Goal: Navigation & Orientation: Understand site structure

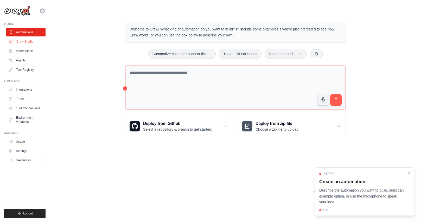
click at [21, 41] on link "Crew Studio" at bounding box center [26, 41] width 39 height 8
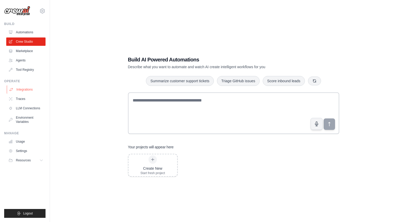
click at [26, 89] on link "Integrations" at bounding box center [26, 89] width 39 height 8
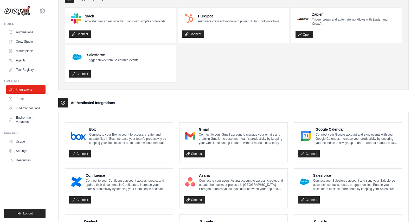
scroll to position [16, 0]
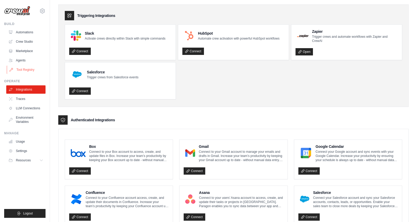
click at [36, 68] on link "Tool Registry" at bounding box center [26, 70] width 39 height 8
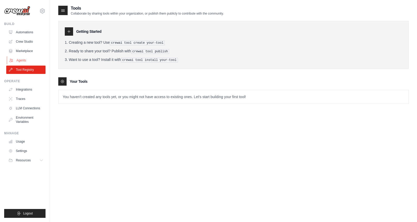
click at [22, 59] on link "Agents" at bounding box center [26, 60] width 39 height 8
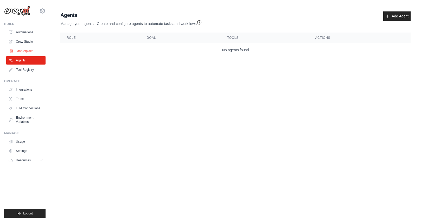
click at [28, 51] on link "Marketplace" at bounding box center [26, 51] width 39 height 8
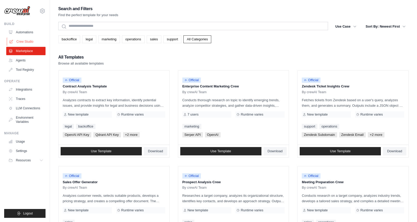
click at [27, 42] on link "Crew Studio" at bounding box center [26, 41] width 39 height 8
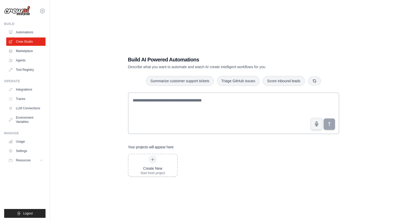
click at [28, 50] on link "Marketplace" at bounding box center [25, 51] width 39 height 8
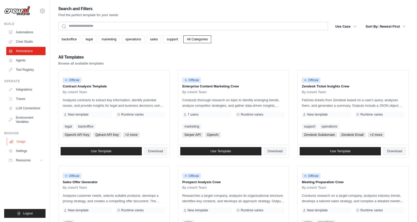
click at [26, 141] on link "Usage" at bounding box center [26, 141] width 39 height 8
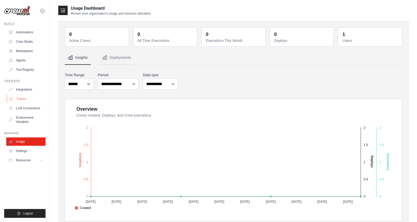
click at [20, 99] on link "Traces" at bounding box center [26, 99] width 39 height 8
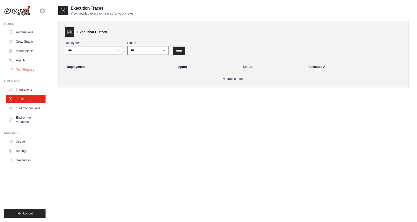
click at [27, 70] on link "Tool Registry" at bounding box center [26, 70] width 39 height 8
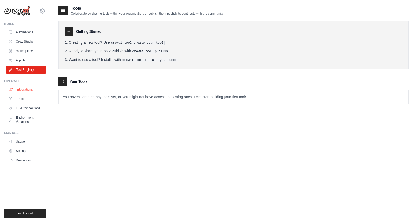
click at [26, 89] on link "Integrations" at bounding box center [26, 89] width 39 height 8
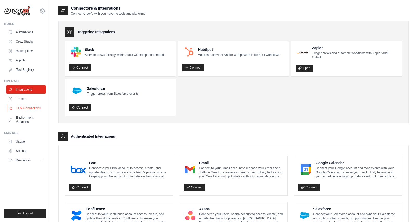
click at [32, 108] on link "LLM Connections" at bounding box center [26, 108] width 39 height 8
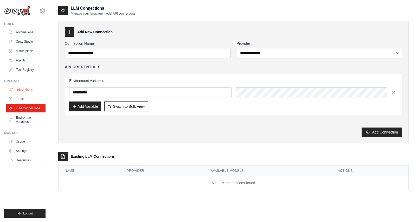
click at [29, 91] on link "Integrations" at bounding box center [26, 89] width 39 height 8
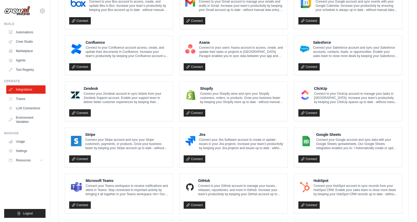
scroll to position [138, 0]
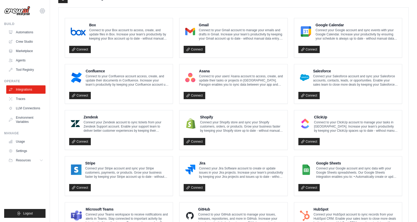
click at [43, 12] on icon at bounding box center [42, 11] width 6 height 6
click at [52, 60] on div "Connectors & Integrations Connect CrewAI with your favorite tools and platforms…" at bounding box center [233, 107] width 367 height 480
click at [33, 33] on link "Automations" at bounding box center [26, 32] width 39 height 8
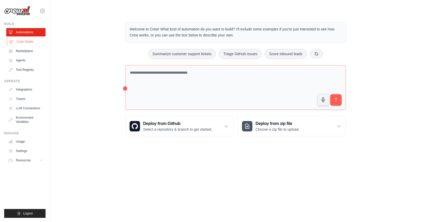
click at [28, 43] on link "Crew Studio" at bounding box center [26, 41] width 39 height 8
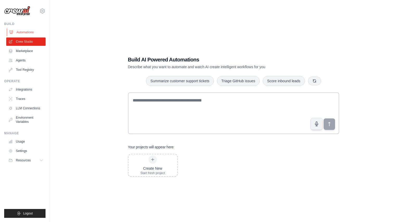
click at [26, 29] on link "Automations" at bounding box center [26, 32] width 39 height 8
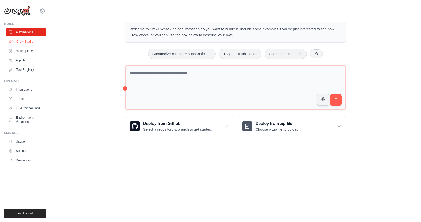
click at [28, 43] on link "Crew Studio" at bounding box center [26, 41] width 39 height 8
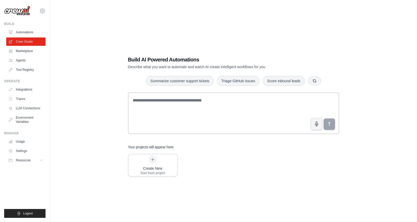
click at [28, 52] on link "Marketplace" at bounding box center [25, 51] width 39 height 8
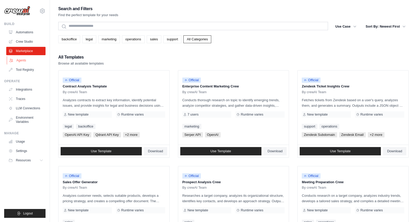
click at [27, 59] on link "Agents" at bounding box center [26, 60] width 39 height 8
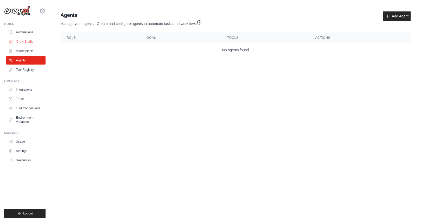
click at [26, 44] on link "Crew Studio" at bounding box center [26, 41] width 39 height 8
